Goal: Task Accomplishment & Management: Manage account settings

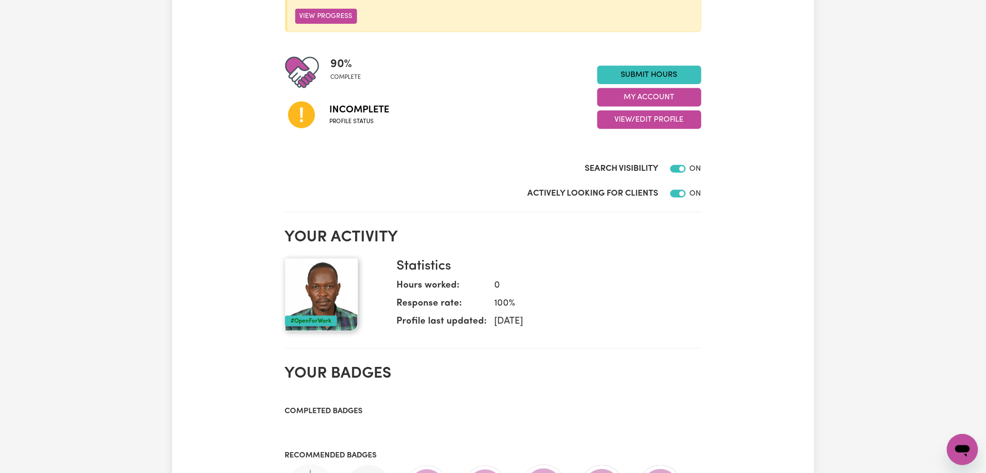
scroll to position [83, 0]
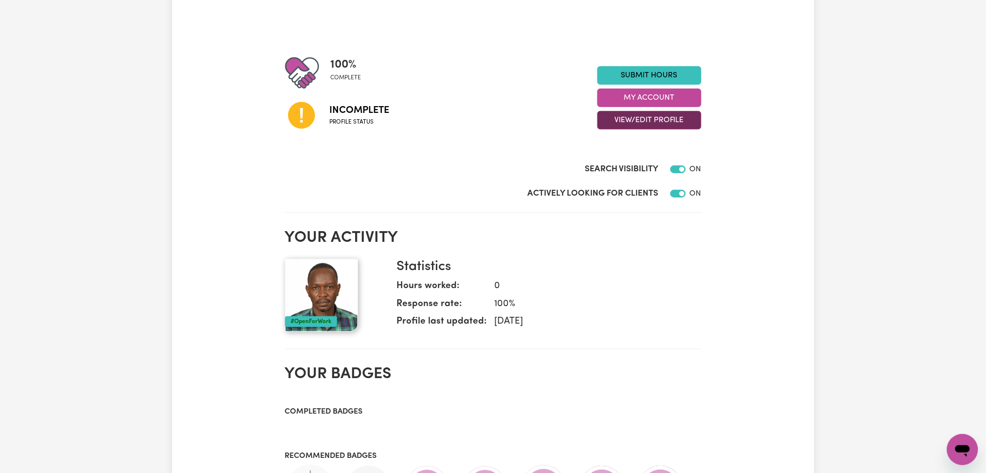
click at [636, 116] on button "View/Edit Profile" at bounding box center [649, 120] width 104 height 18
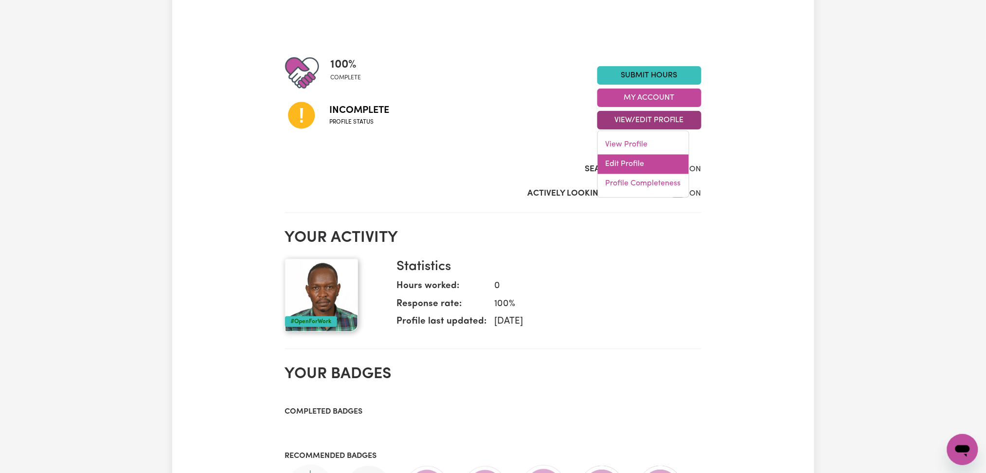
click at [629, 161] on link "Edit Profile" at bounding box center [643, 164] width 91 height 19
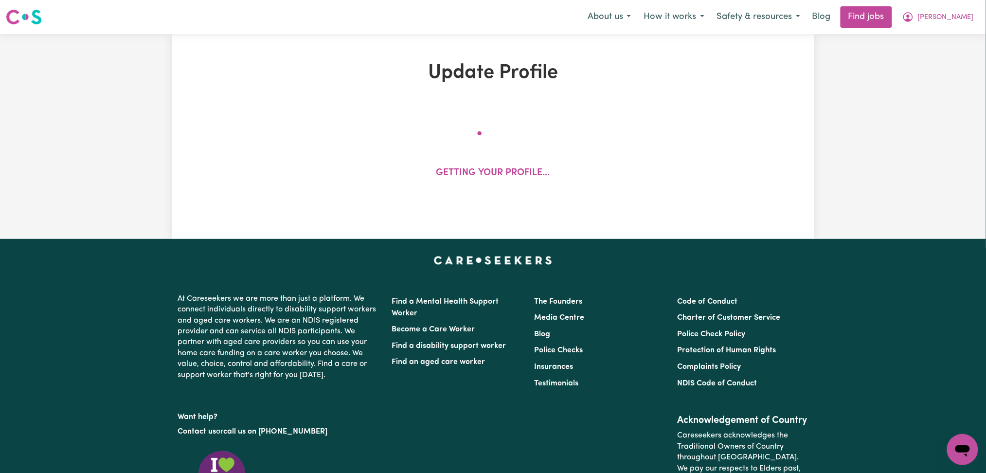
select select "[DEMOGRAPHIC_DATA]"
select select "Student Visa"
select select "Studying a healthcare related degree or qualification"
select select "45"
select select "65"
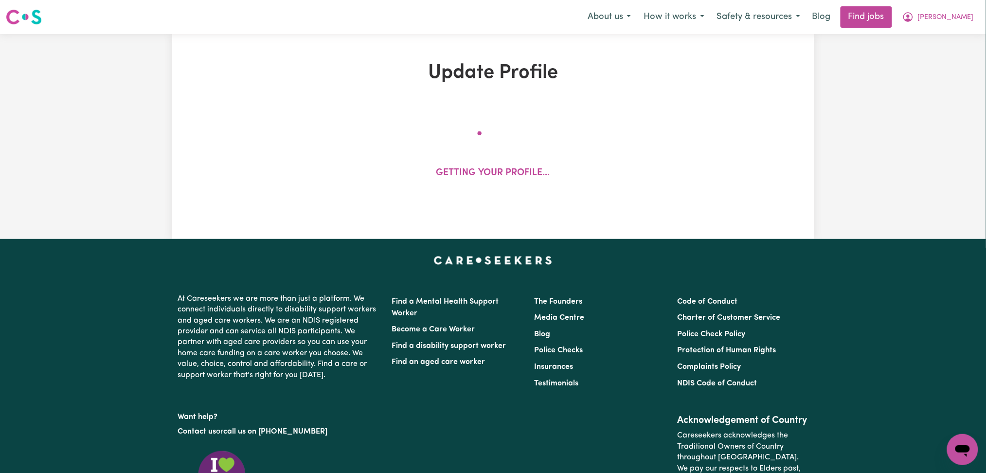
select select "65"
select select "85"
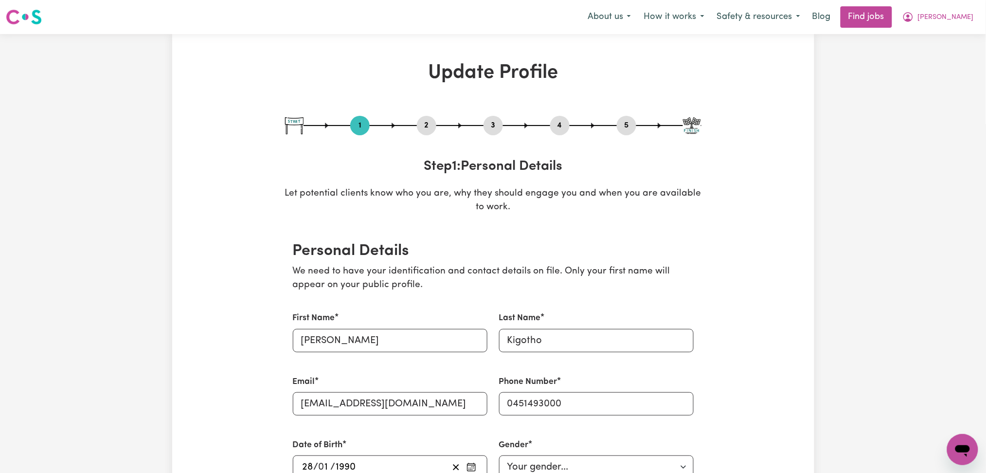
click at [424, 137] on div "1 2 3 4 5 Step 1 : Personal Details Let potential clients know who you are, why…" at bounding box center [493, 165] width 416 height 99
click at [424, 128] on button "2" at bounding box center [426, 125] width 19 height 13
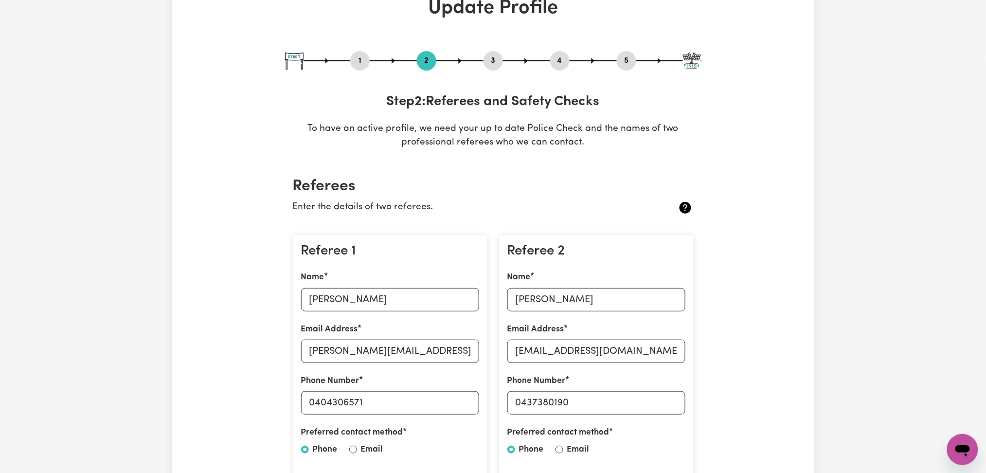
scroll to position [129, 0]
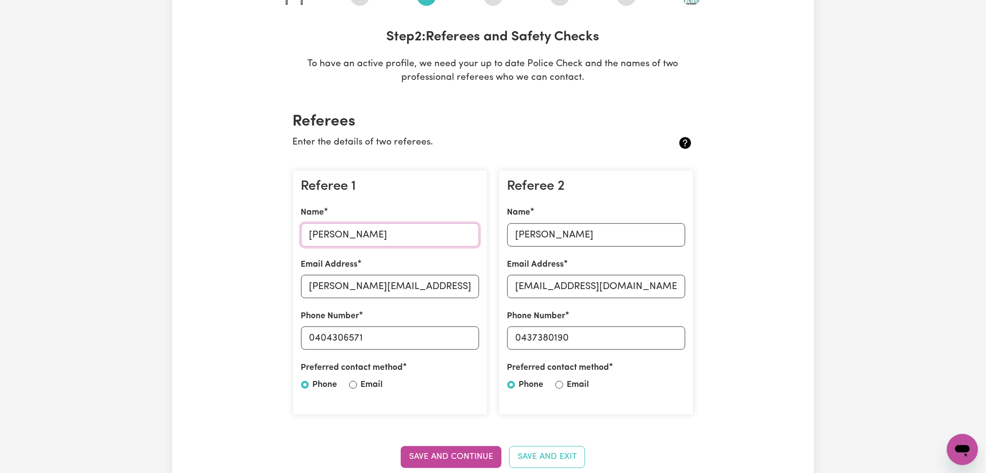
click at [346, 236] on input "[PERSON_NAME]" at bounding box center [390, 234] width 178 height 23
click at [384, 279] on input "[PERSON_NAME][EMAIL_ADDRESS][DOMAIN_NAME]" at bounding box center [390, 286] width 178 height 23
drag, startPoint x: 316, startPoint y: 335, endPoint x: 461, endPoint y: 336, distance: 144.4
click at [461, 336] on input "0404306571" at bounding box center [390, 337] width 178 height 23
click at [550, 245] on input "[PERSON_NAME]" at bounding box center [596, 234] width 178 height 23
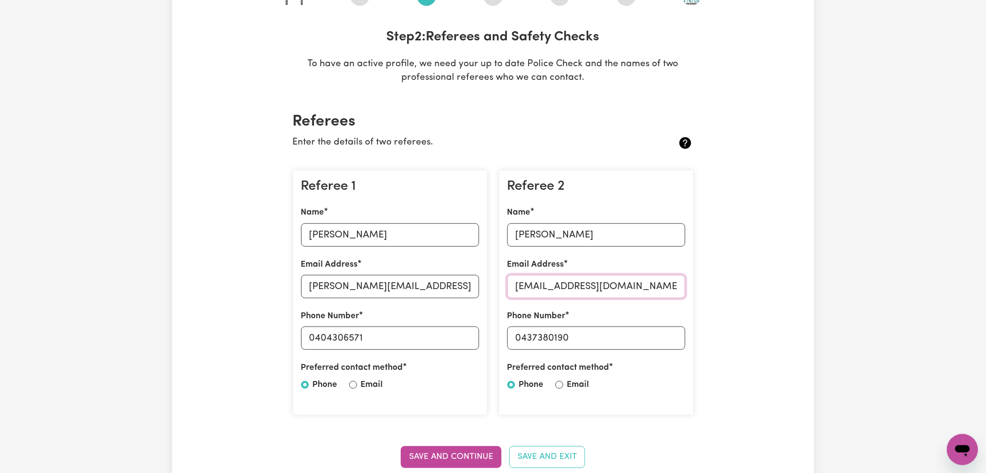
click at [555, 295] on input "[EMAIL_ADDRESS][DOMAIN_NAME]" at bounding box center [596, 286] width 178 height 23
drag, startPoint x: 518, startPoint y: 338, endPoint x: 616, endPoint y: 337, distance: 98.2
click at [616, 337] on input "0437380190" at bounding box center [596, 337] width 178 height 23
click at [547, 337] on input "0437380190" at bounding box center [596, 337] width 178 height 23
drag, startPoint x: 520, startPoint y: 336, endPoint x: 635, endPoint y: 337, distance: 114.8
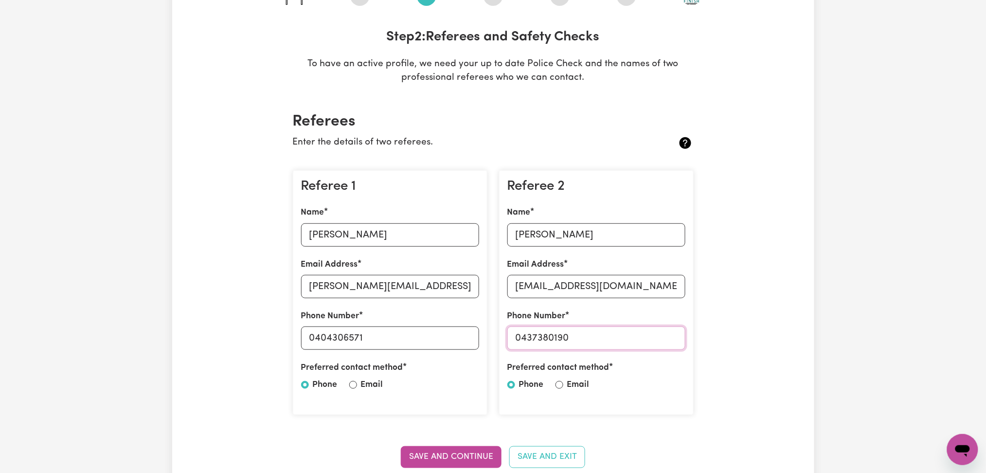
click at [635, 337] on input "0437380190" at bounding box center [596, 337] width 178 height 23
click at [453, 124] on h2 "Referees" at bounding box center [493, 121] width 401 height 18
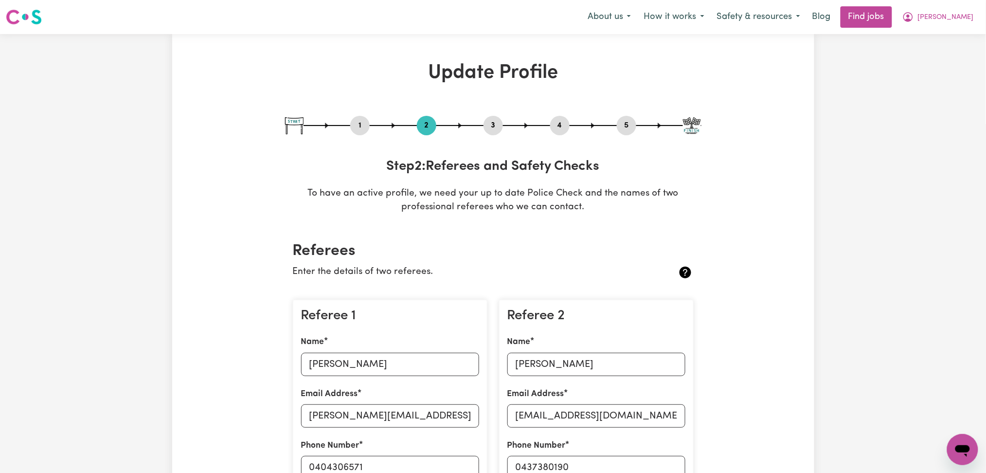
click at [493, 123] on button "3" at bounding box center [492, 125] width 19 height 13
select select "2025"
select select "2024"
select select "Certificate III (Individual Support)"
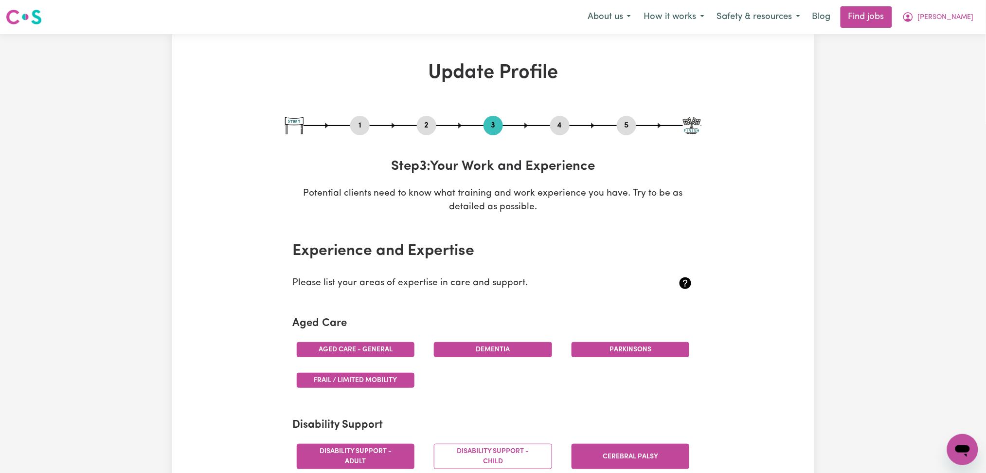
click at [557, 125] on button "4" at bounding box center [559, 125] width 19 height 13
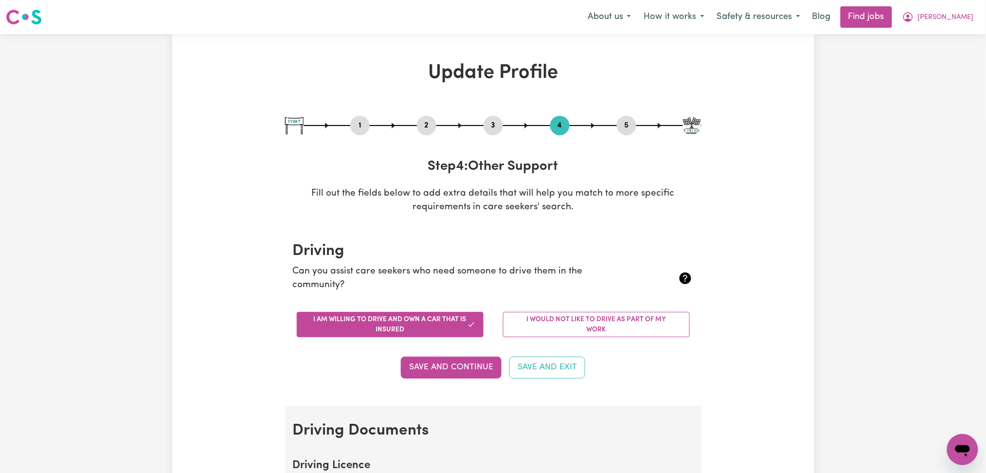
drag, startPoint x: 621, startPoint y: 120, endPoint x: 618, endPoint y: 127, distance: 7.9
click at [621, 121] on button "5" at bounding box center [626, 125] width 19 height 13
select select "I am providing services privately on my own"
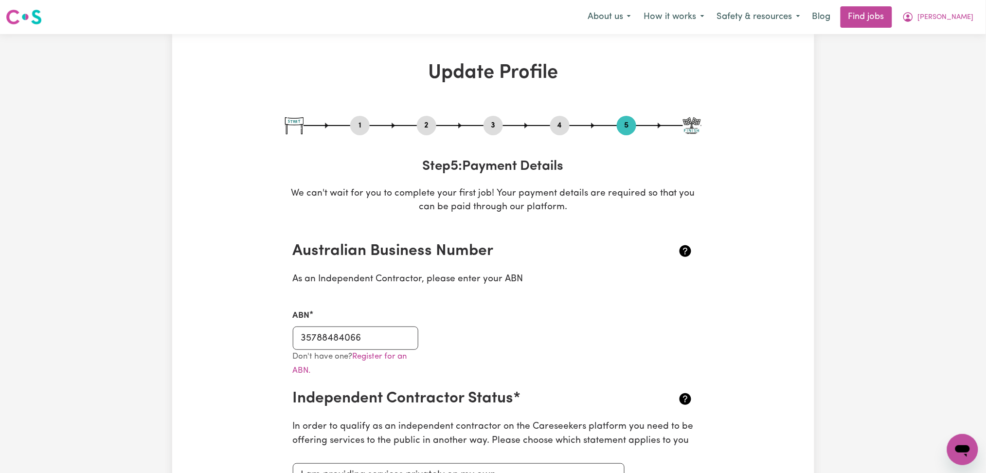
scroll to position [65, 0]
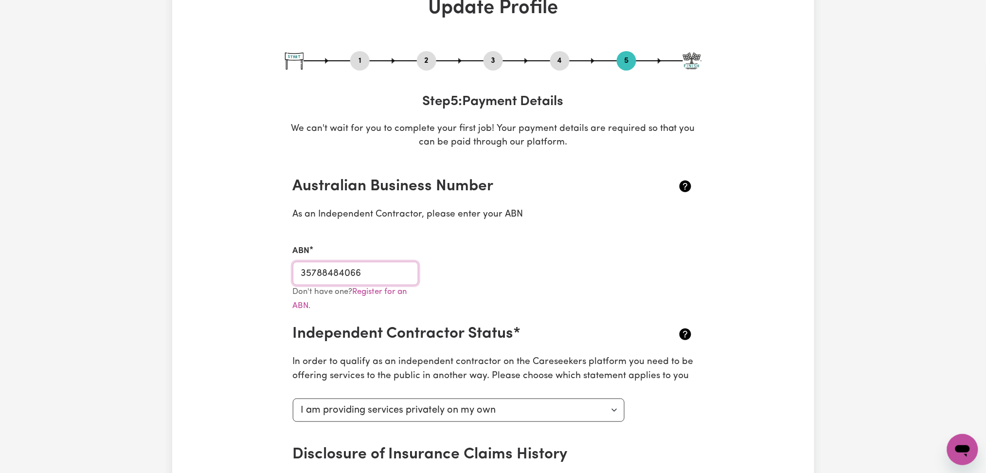
click at [385, 276] on input "35788484066" at bounding box center [356, 273] width 126 height 23
click at [568, 71] on div "1 2 3 4 5 Step 5 : Payment Details We can't wait for you to complete your first…" at bounding box center [493, 100] width 416 height 99
click at [564, 64] on button "4" at bounding box center [559, 60] width 19 height 13
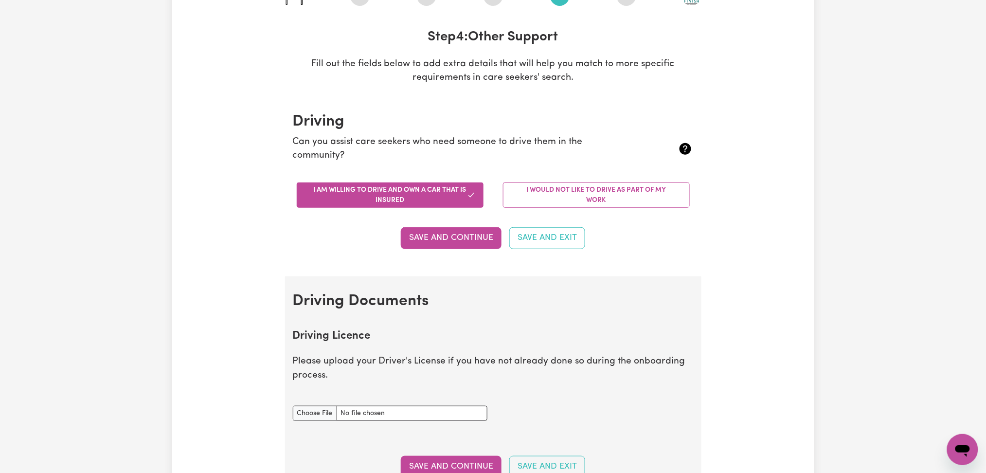
scroll to position [0, 0]
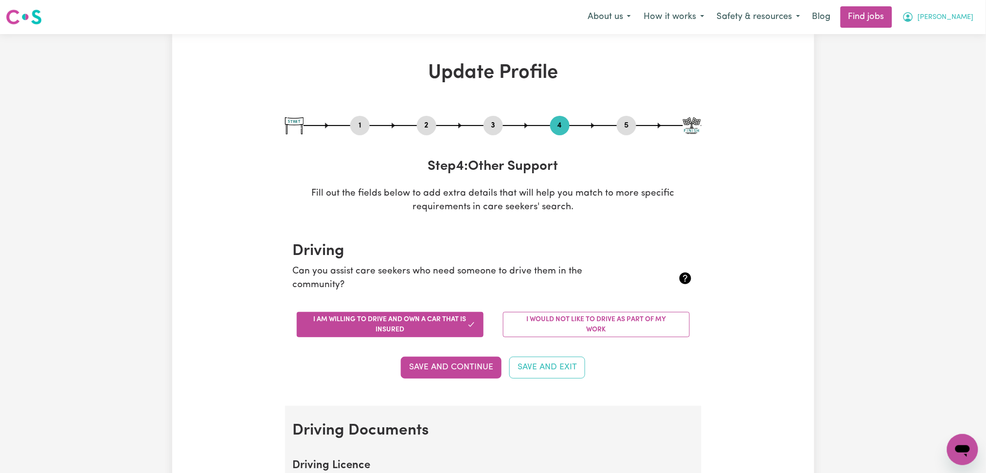
click at [947, 22] on button "[PERSON_NAME]" at bounding box center [938, 17] width 84 height 20
click at [938, 57] on link "My Dashboard" at bounding box center [941, 56] width 77 height 18
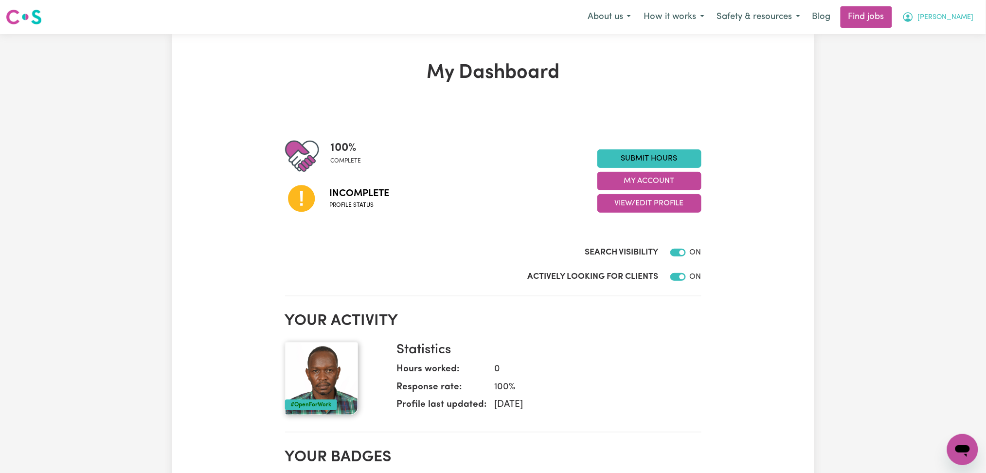
click at [954, 18] on span "[PERSON_NAME]" at bounding box center [946, 17] width 56 height 11
click at [939, 74] on link "Logout" at bounding box center [941, 74] width 77 height 18
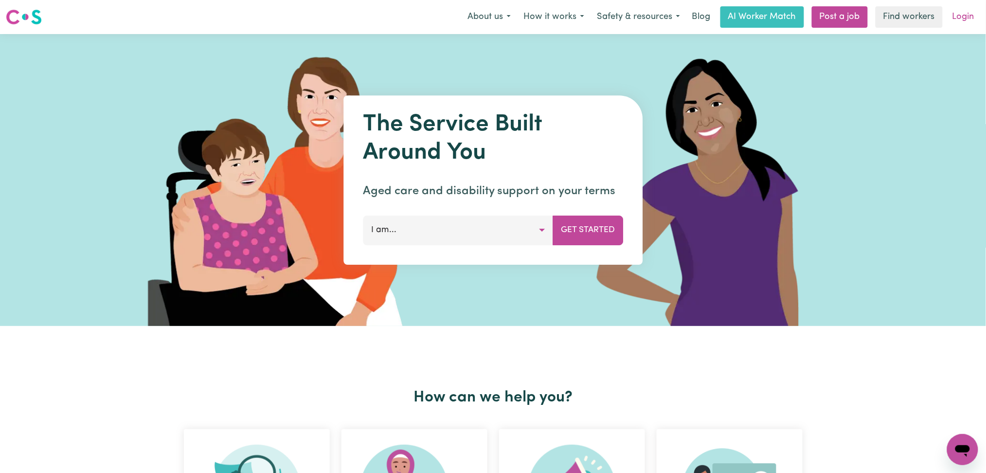
click at [968, 18] on link "Login" at bounding box center [963, 16] width 34 height 21
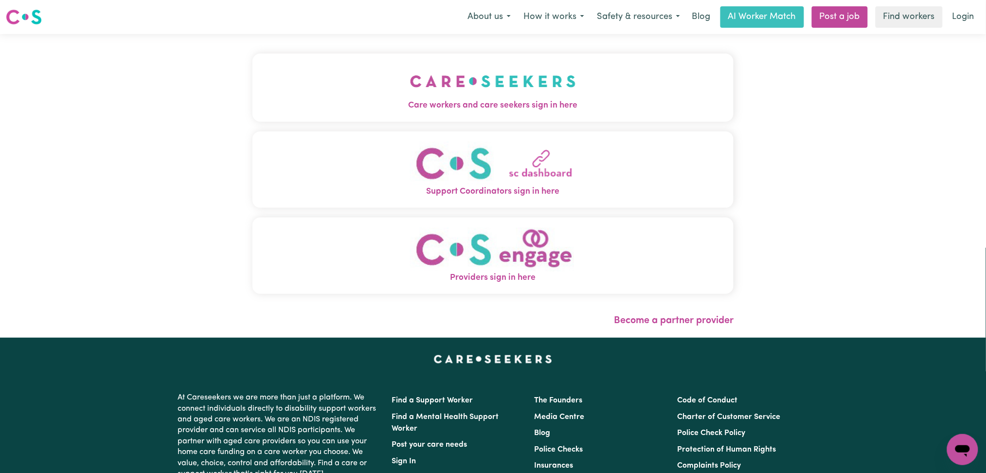
click at [366, 79] on button "Care workers and care seekers sign in here" at bounding box center [492, 87] width 481 height 68
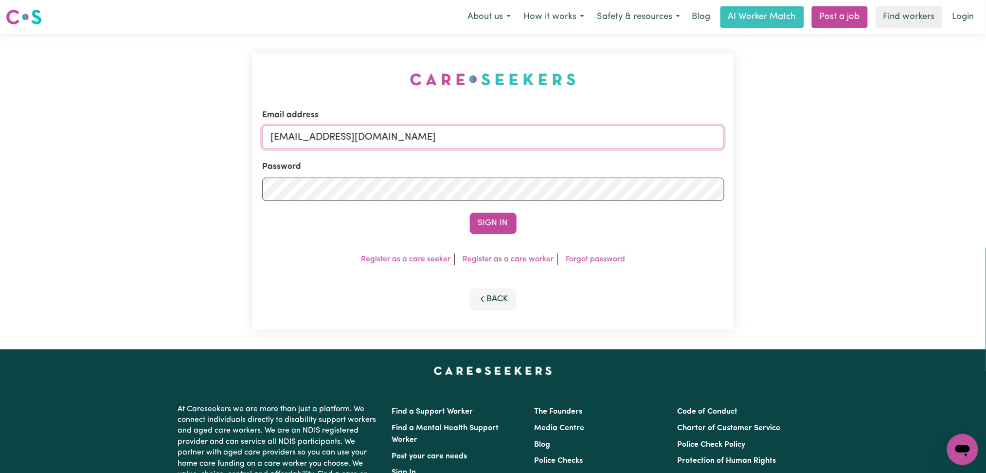
drag, startPoint x: 369, startPoint y: 134, endPoint x: 368, endPoint y: 158, distance: 23.4
click at [369, 134] on input "[EMAIL_ADDRESS][DOMAIN_NAME]" at bounding box center [493, 136] width 462 height 23
drag, startPoint x: 322, startPoint y: 133, endPoint x: 613, endPoint y: 133, distance: 291.3
click at [613, 133] on input "Superuser~[EMAIL_ADDRESS][DOMAIN_NAME]" at bounding box center [493, 136] width 462 height 23
type input "Superuser~[EMAIL_ADDRESS][DOMAIN_NAME]"
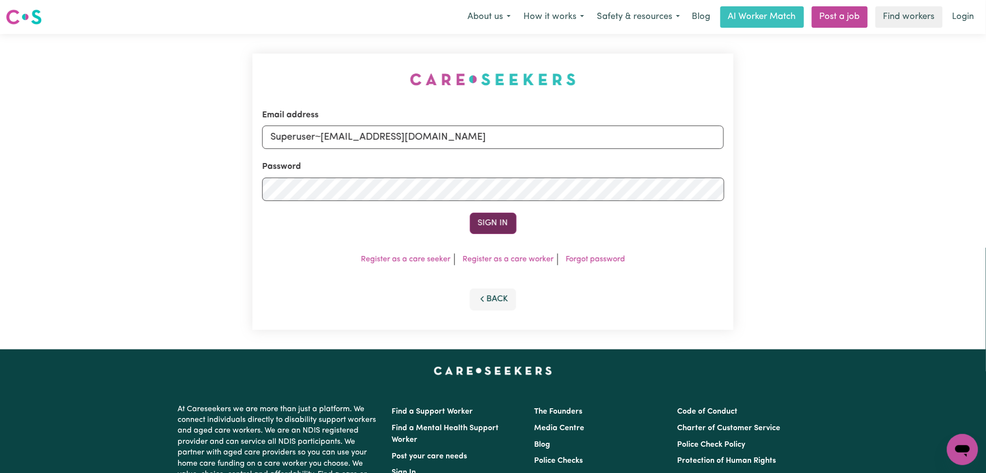
click at [486, 217] on button "Sign In" at bounding box center [493, 223] width 47 height 21
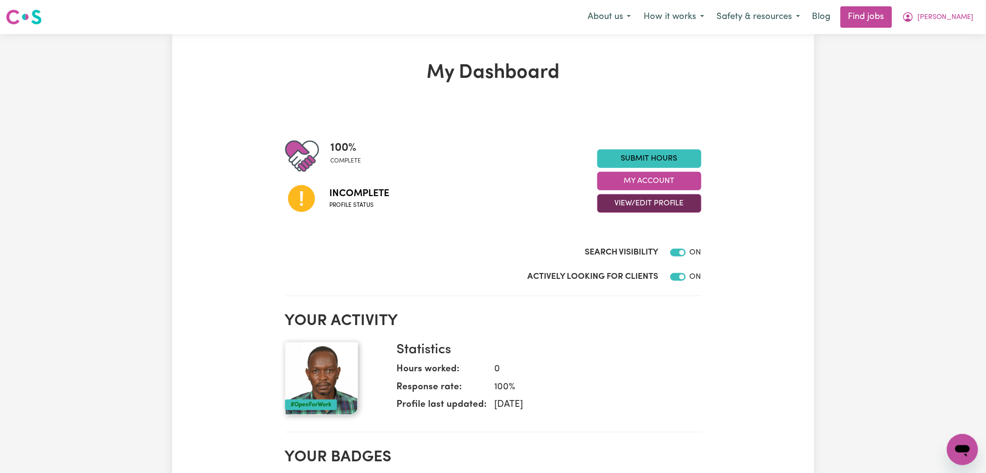
click at [626, 203] on button "View/Edit Profile" at bounding box center [649, 203] width 104 height 18
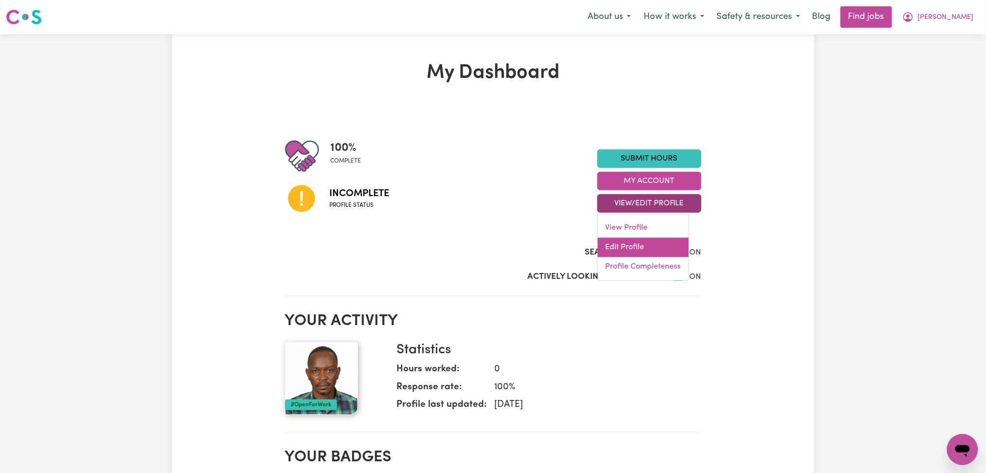
click at [618, 246] on link "Edit Profile" at bounding box center [643, 247] width 91 height 19
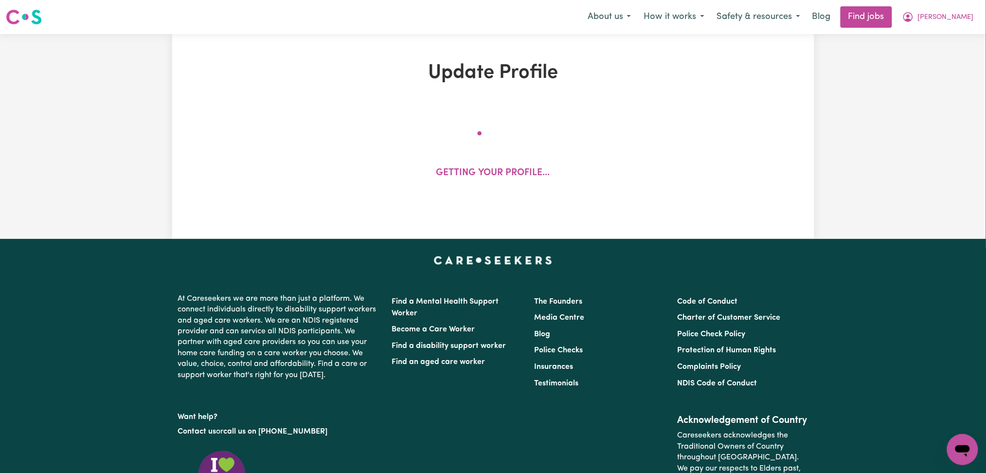
select select "[DEMOGRAPHIC_DATA]"
select select "Student Visa"
select select "Studying a healthcare related degree or qualification"
select select "45"
select select "65"
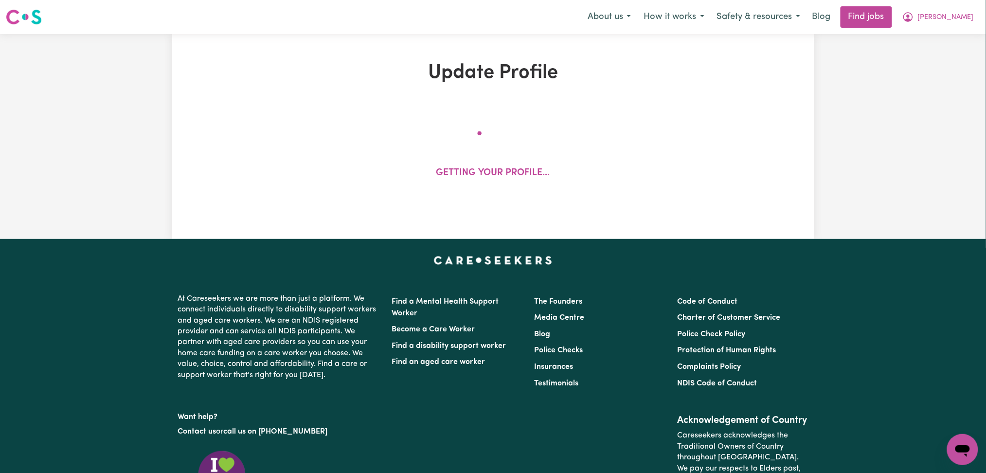
select select "65"
select select "85"
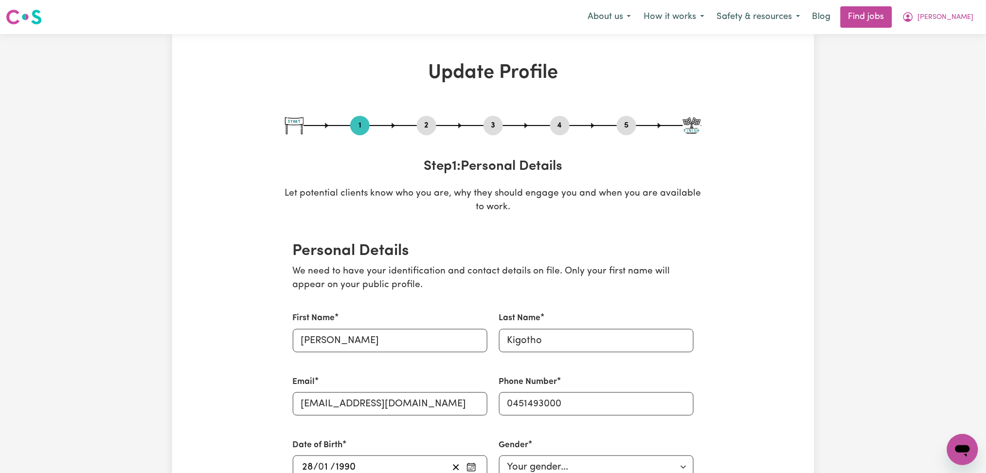
click at [495, 121] on button "3" at bounding box center [492, 125] width 19 height 13
select select "2025"
select select "2024"
select select "Certificate III (Individual Support)"
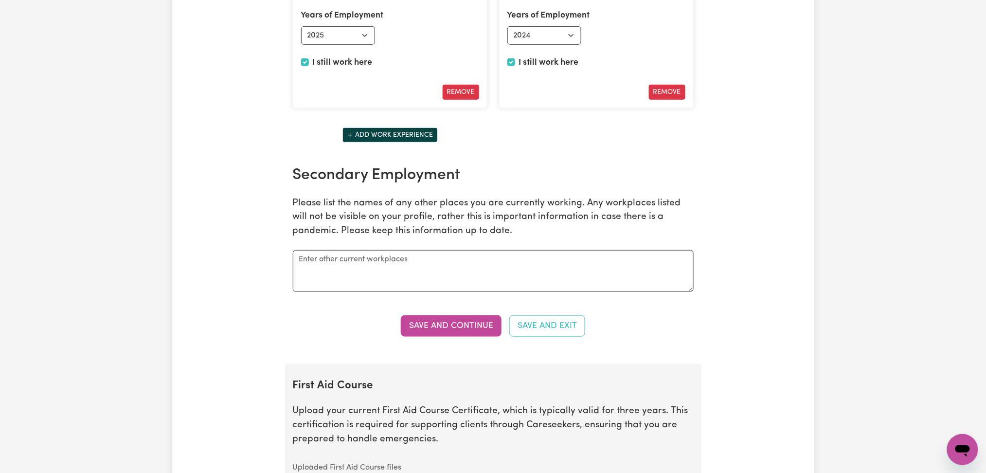
scroll to position [1945, 0]
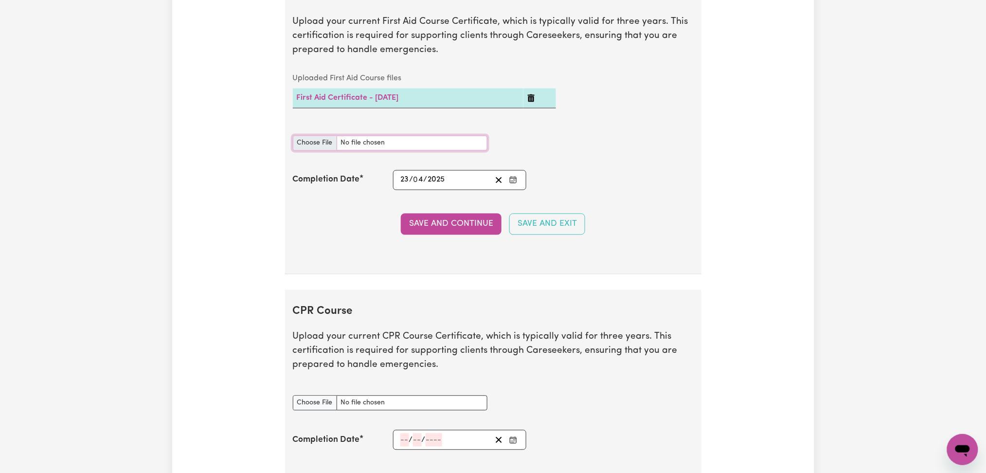
click at [315, 147] on input "First Aid Course document" at bounding box center [390, 143] width 195 height 15
type input "C:\fakepath\[PERSON_NAME] CPR and First Aid Certificate 23042025.pdf"
click at [439, 226] on button "Save and Continue" at bounding box center [451, 223] width 101 height 21
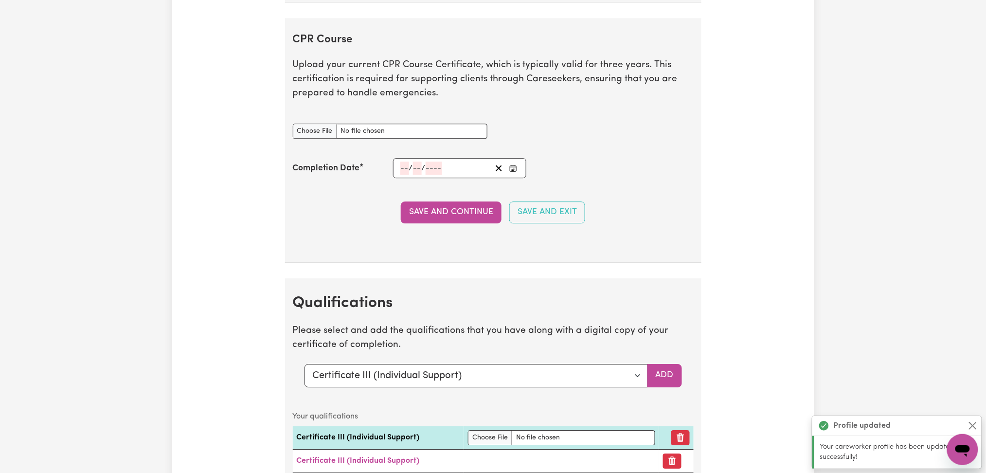
scroll to position [2042, 0]
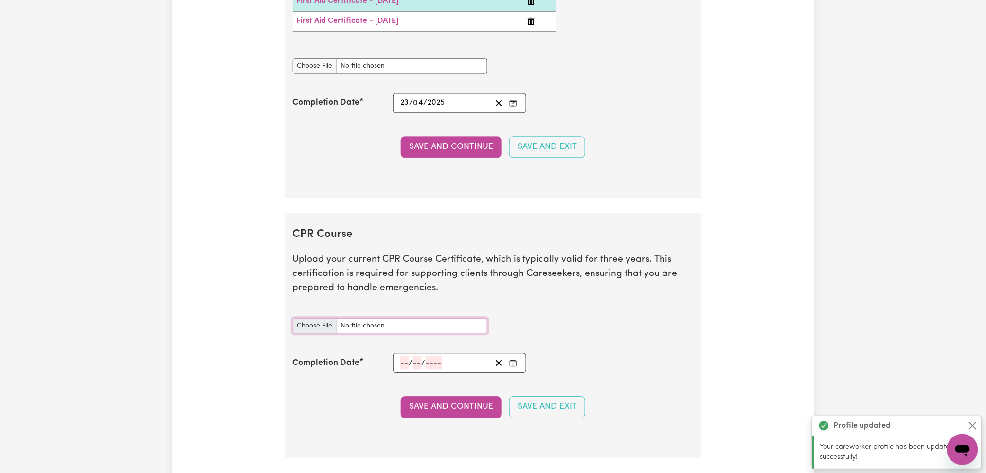
click at [297, 325] on input "CPR Course document" at bounding box center [390, 325] width 195 height 15
type input "C:\fakepath\[PERSON_NAME] CPR and First Aid Certificate 23042025.pdf"
click at [516, 364] on rect "Enter the Completion Date of your CPR Course" at bounding box center [513, 363] width 6 height 6
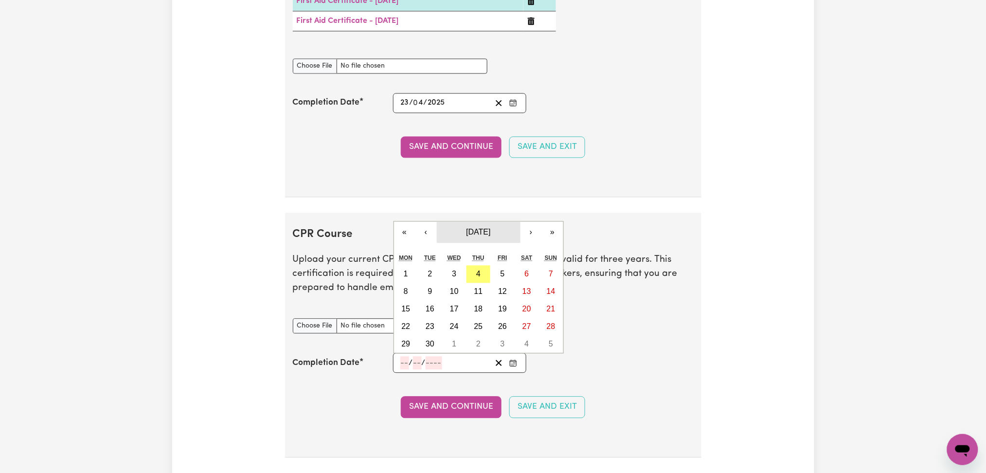
click at [490, 236] on span "[DATE]" at bounding box center [478, 232] width 24 height 8
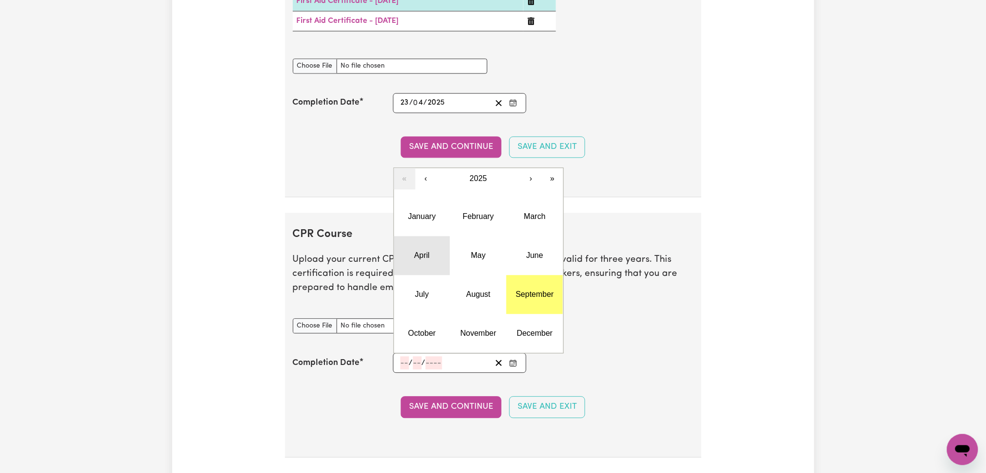
click at [424, 252] on button "April" at bounding box center [422, 255] width 56 height 39
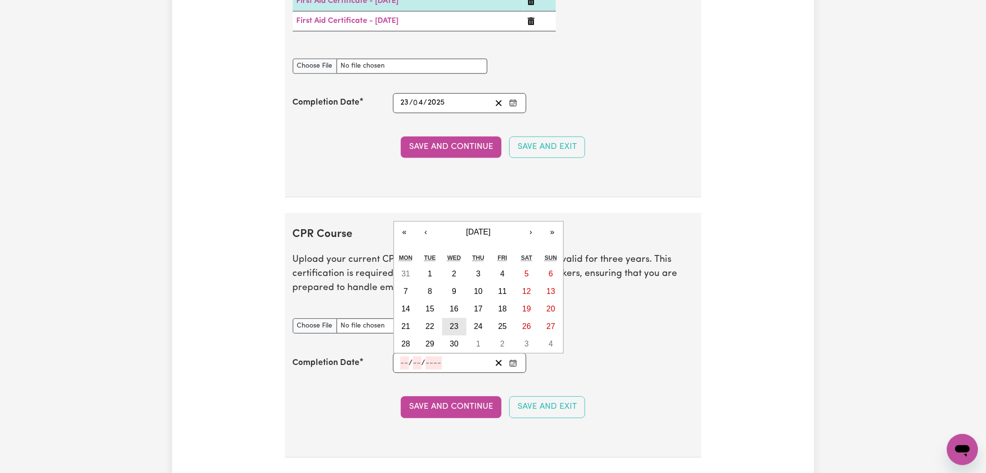
click at [452, 330] on abbr "23" at bounding box center [454, 326] width 9 height 8
type input "[DATE]"
type input "23"
type input "4"
type input "2025"
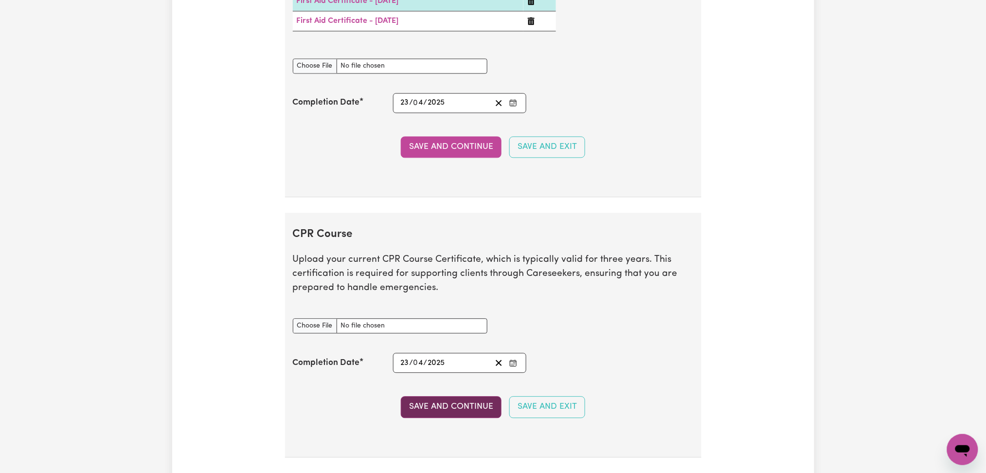
click at [422, 412] on button "Save and Continue" at bounding box center [451, 406] width 101 height 21
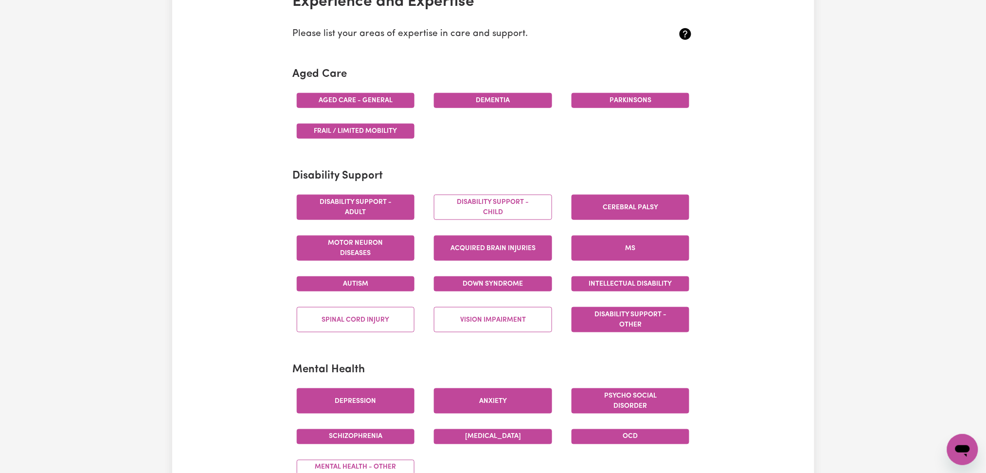
scroll to position [0, 0]
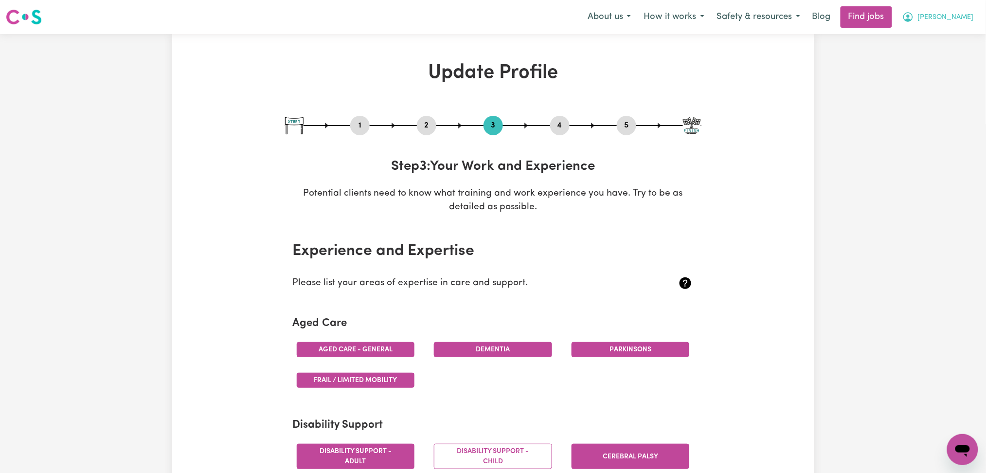
click at [954, 14] on span "[PERSON_NAME]" at bounding box center [946, 17] width 56 height 11
click at [935, 76] on link "Logout" at bounding box center [941, 74] width 77 height 18
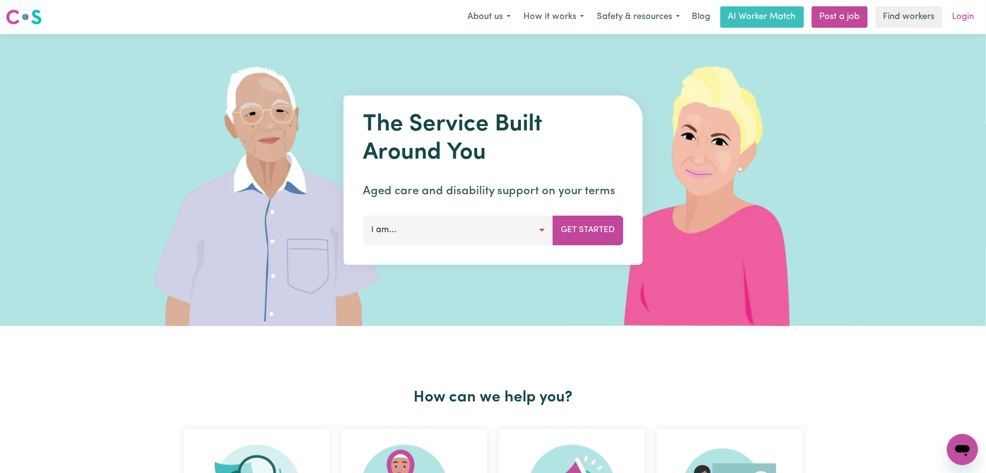
click at [959, 26] on link "Login" at bounding box center [963, 16] width 34 height 21
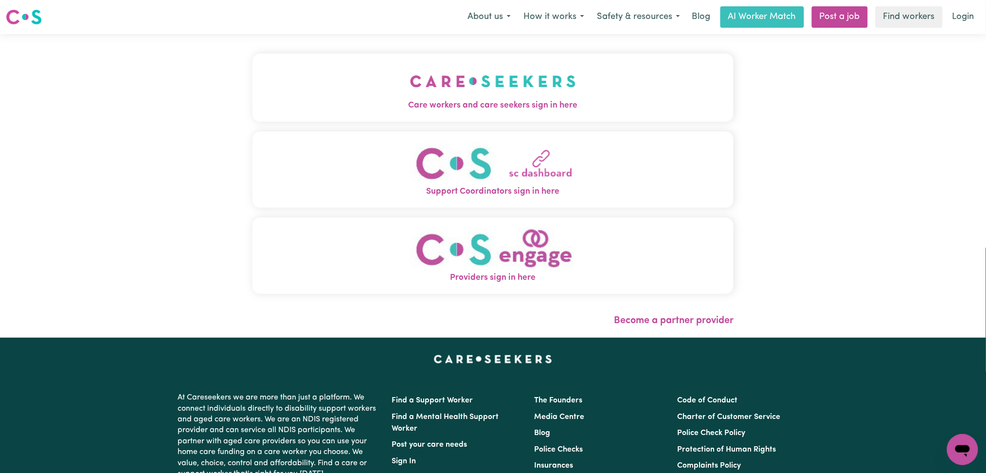
click at [410, 88] on img "Care workers and care seekers sign in here" at bounding box center [493, 81] width 166 height 36
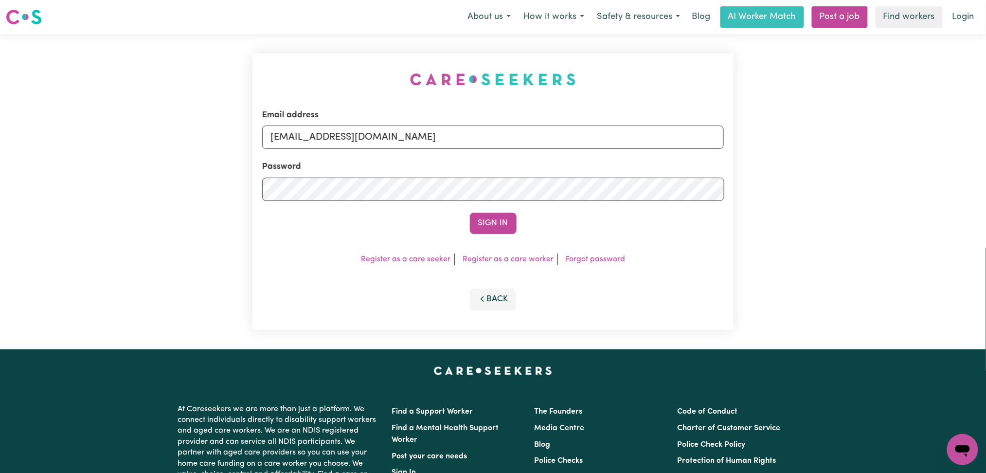
click at [436, 155] on form "Email address [EMAIL_ADDRESS][DOMAIN_NAME] Password Sign In" at bounding box center [493, 171] width 462 height 125
drag, startPoint x: 395, startPoint y: 137, endPoint x: 388, endPoint y: 149, distance: 13.8
click at [395, 137] on input "[EMAIL_ADDRESS][DOMAIN_NAME]" at bounding box center [493, 136] width 462 height 23
drag, startPoint x: 320, startPoint y: 135, endPoint x: 602, endPoint y: 173, distance: 284.0
click at [621, 161] on form "Email address Superuser~[EMAIL_ADDRESS][DOMAIN_NAME] Password Sign In" at bounding box center [493, 171] width 462 height 125
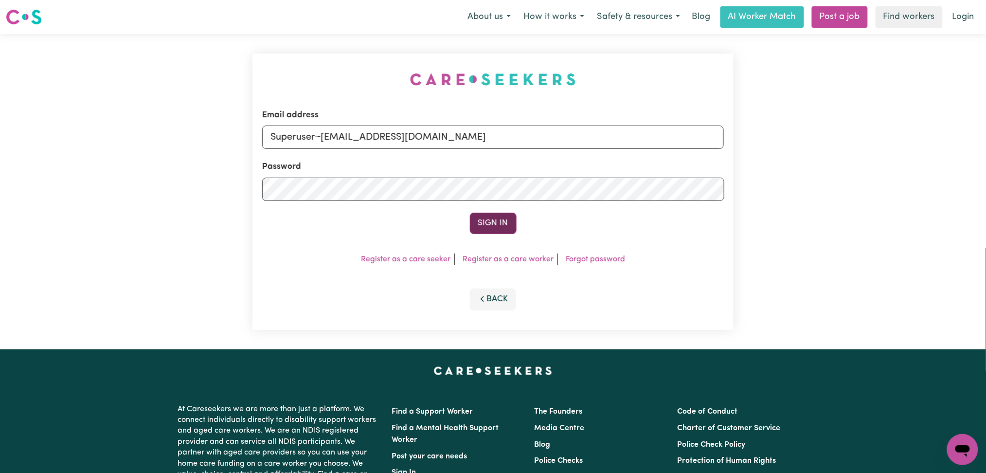
type input "Superuser~[EMAIL_ADDRESS][DOMAIN_NAME]"
click at [504, 226] on button "Sign In" at bounding box center [493, 223] width 47 height 21
